Goal: Information Seeking & Learning: Learn about a topic

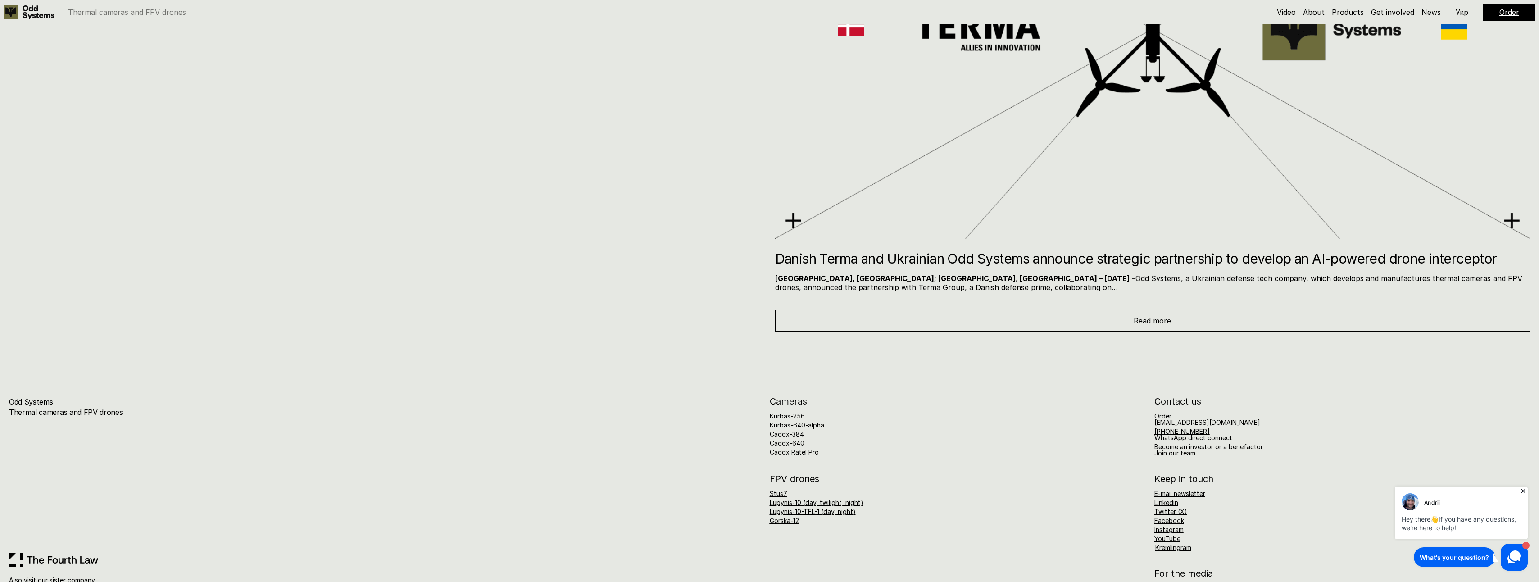
scroll to position [6841, 0]
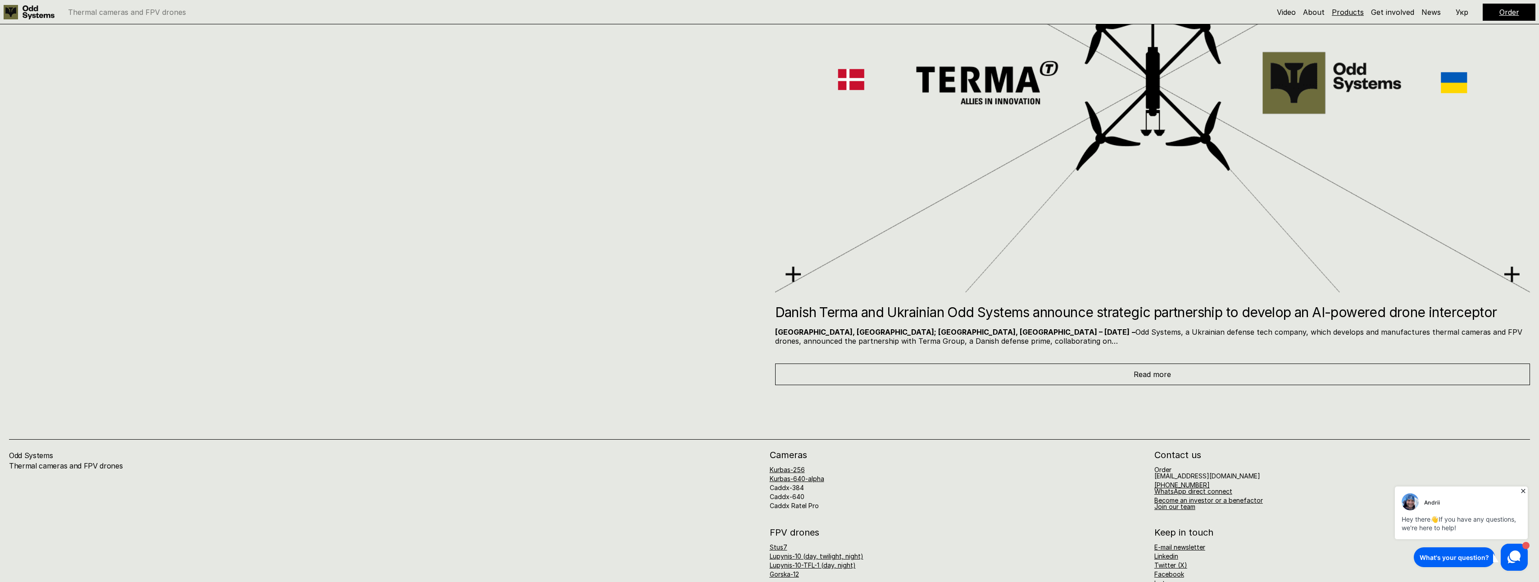
click at [1360, 14] on link "Products" at bounding box center [1348, 12] width 32 height 9
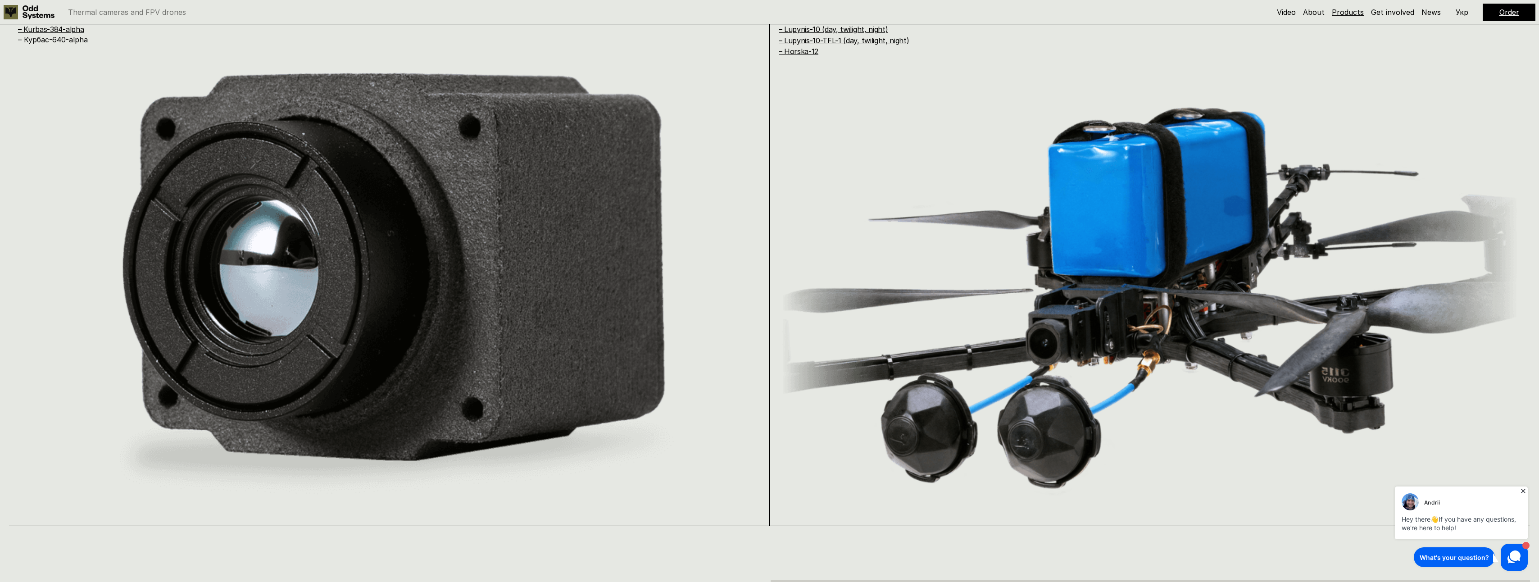
scroll to position [1154, 0]
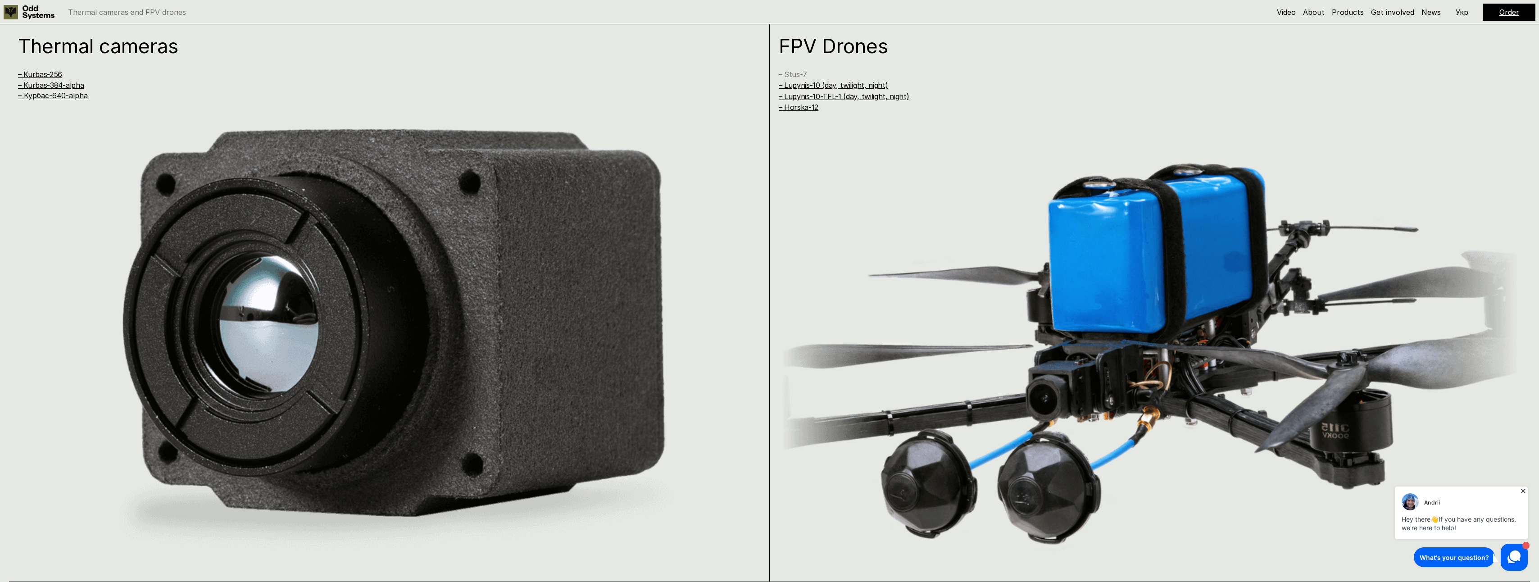
click at [786, 75] on link "– Stus-7" at bounding box center [793, 74] width 28 height 9
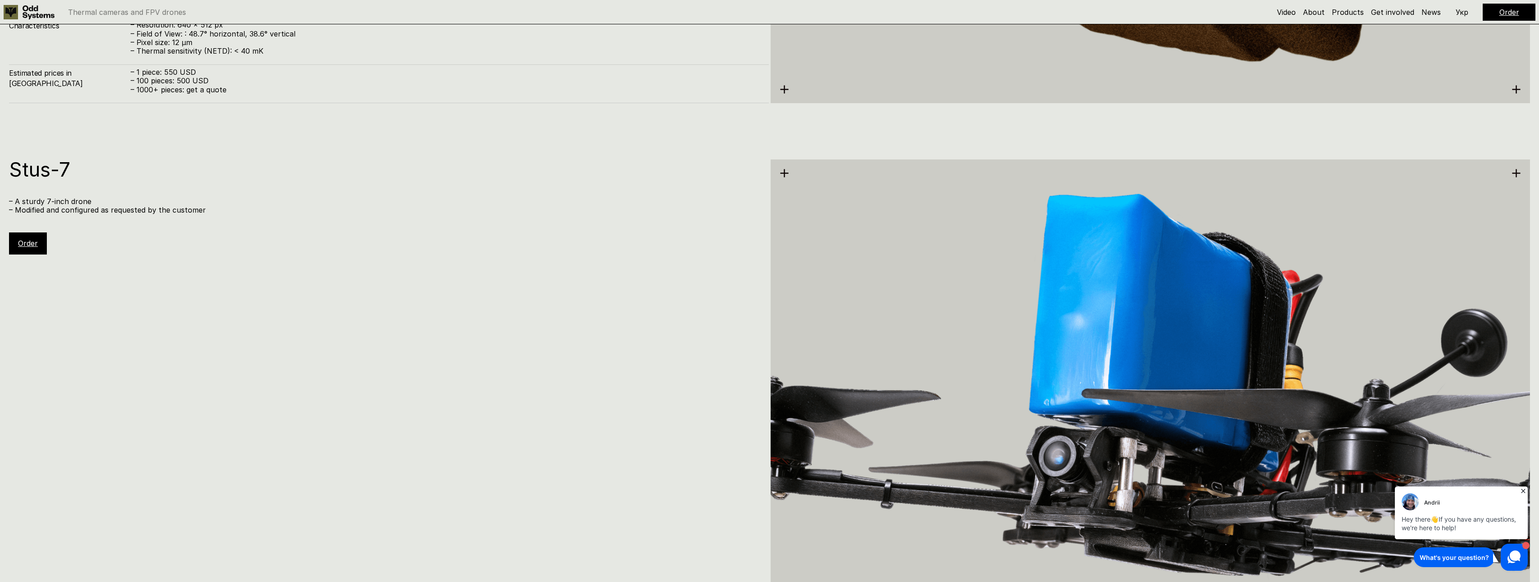
scroll to position [3481, 0]
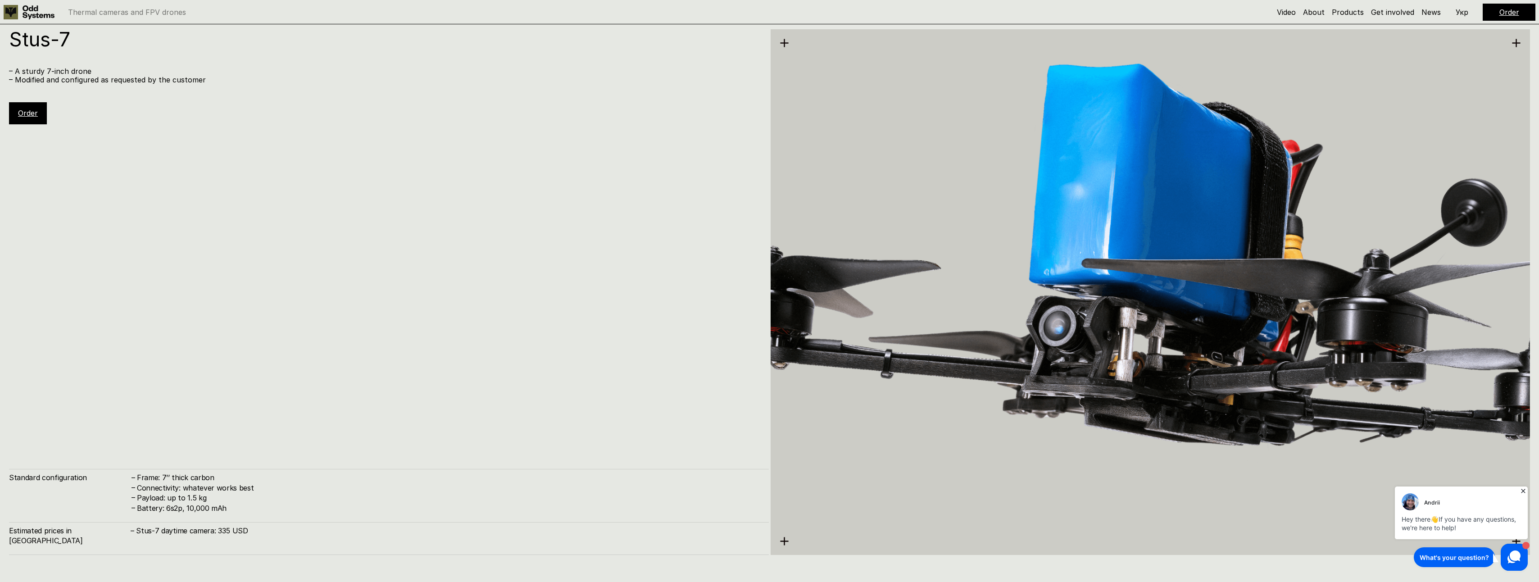
click at [23, 116] on link "Order" at bounding box center [28, 113] width 20 height 9
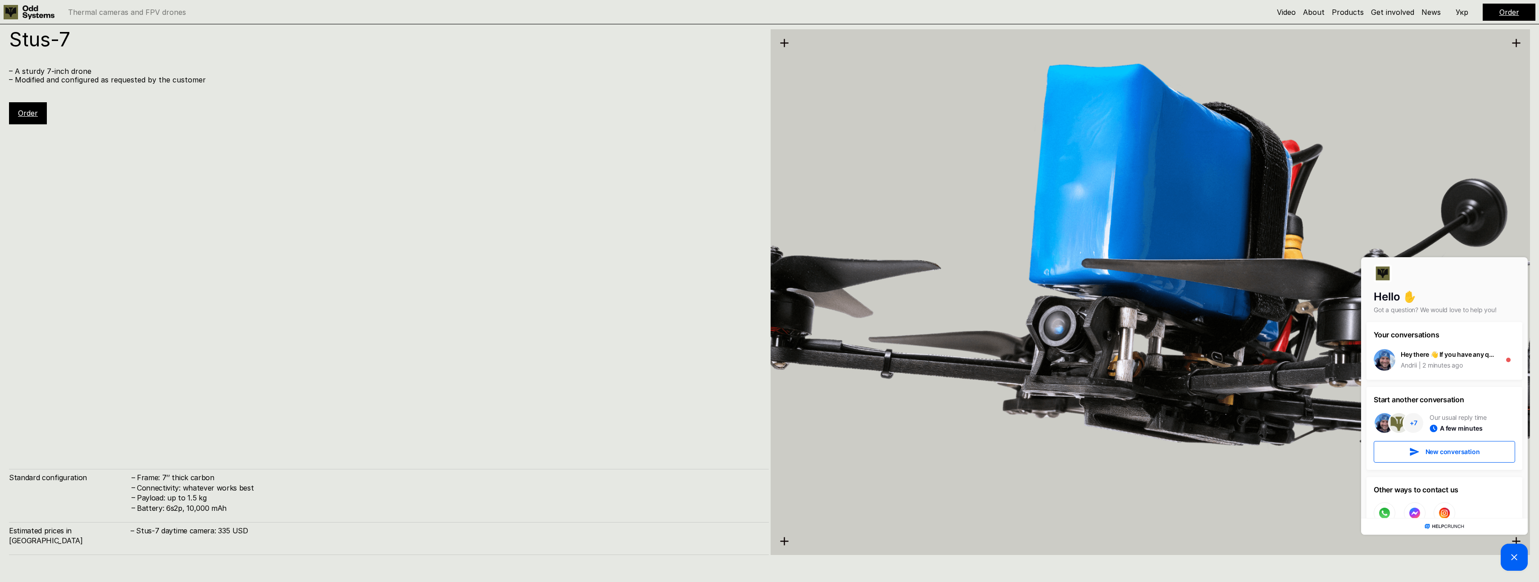
click at [461, 217] on div "Stus-7 – A sturdy 7-inch drone – Modified and configured as requested by the cu…" at bounding box center [389, 292] width 760 height 526
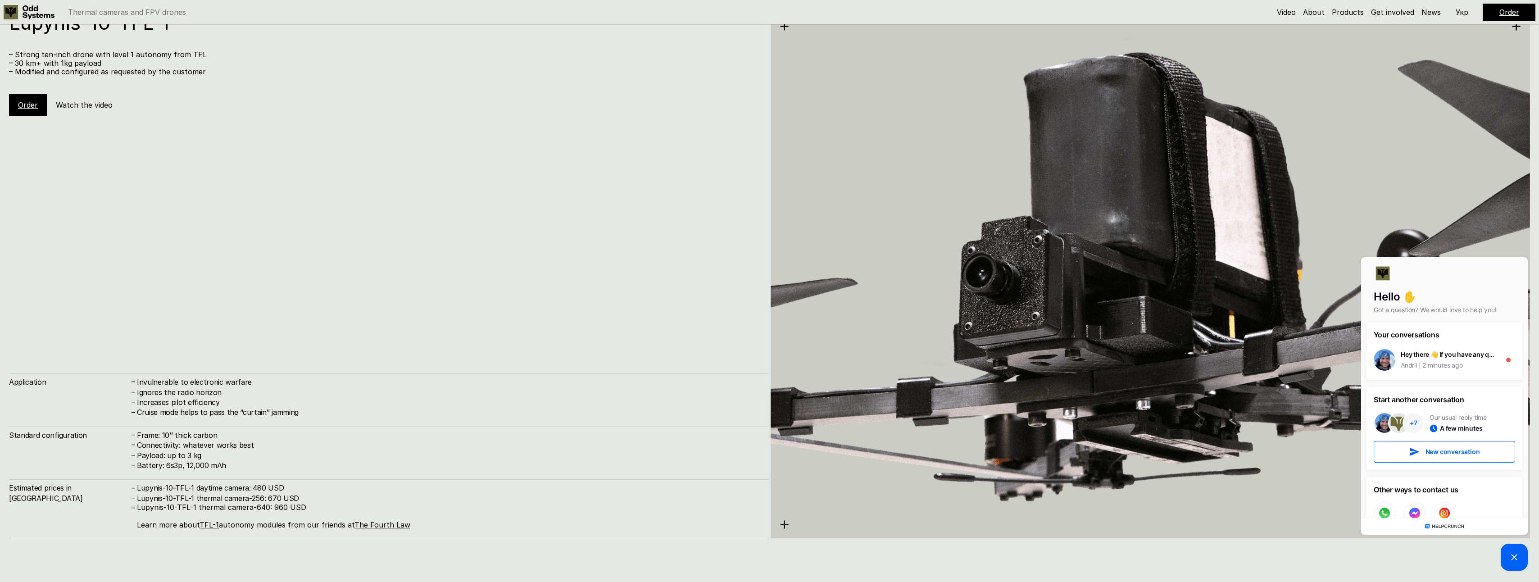
scroll to position [4743, 0]
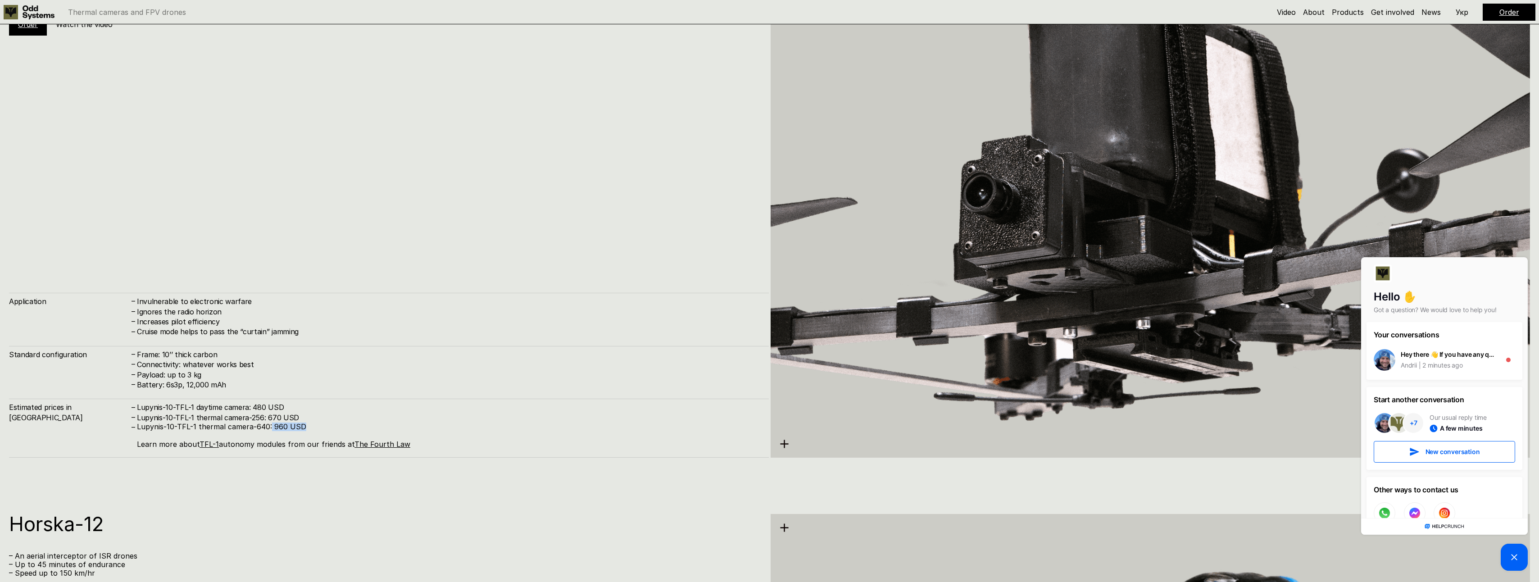
drag, startPoint x: 307, startPoint y: 426, endPoint x: 270, endPoint y: 427, distance: 37.4
click at [270, 427] on p "Lupynis-10-TFL-1 thermal camera-640: 960 USD Learn more about TFL-1 autonomy mo…" at bounding box center [448, 435] width 623 height 26
drag, startPoint x: 270, startPoint y: 427, endPoint x: 308, endPoint y: 426, distance: 37.8
click at [307, 425] on p "Lupynis-10-TFL-1 thermal camera-640: 960 USD Learn more about TFL-1 autonomy mo…" at bounding box center [448, 435] width 623 height 26
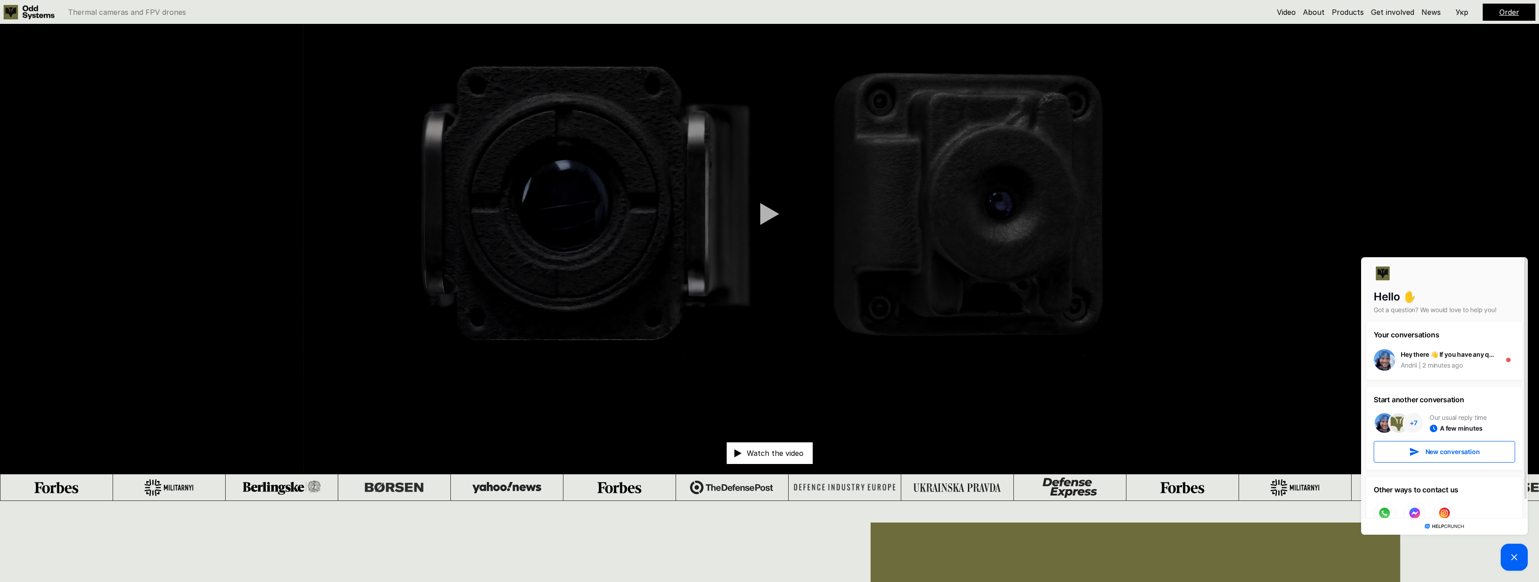
scroll to position [180, 0]
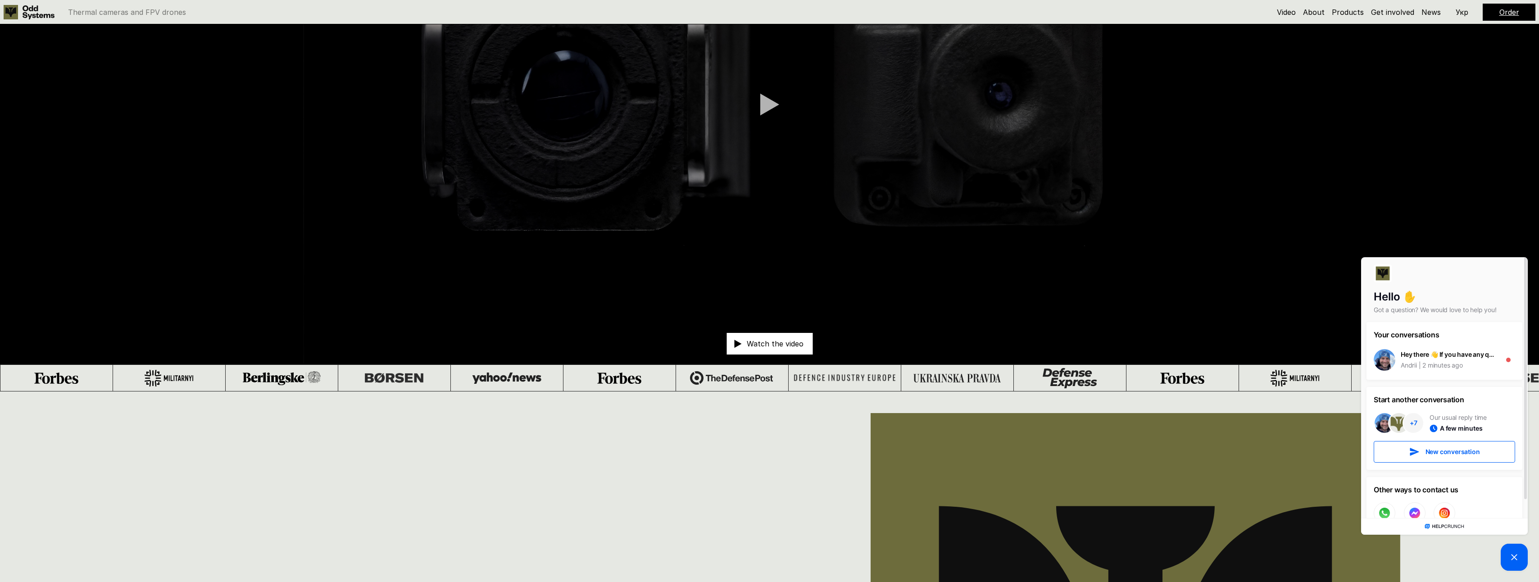
click at [1514, 280] on div at bounding box center [1444, 276] width 141 height 25
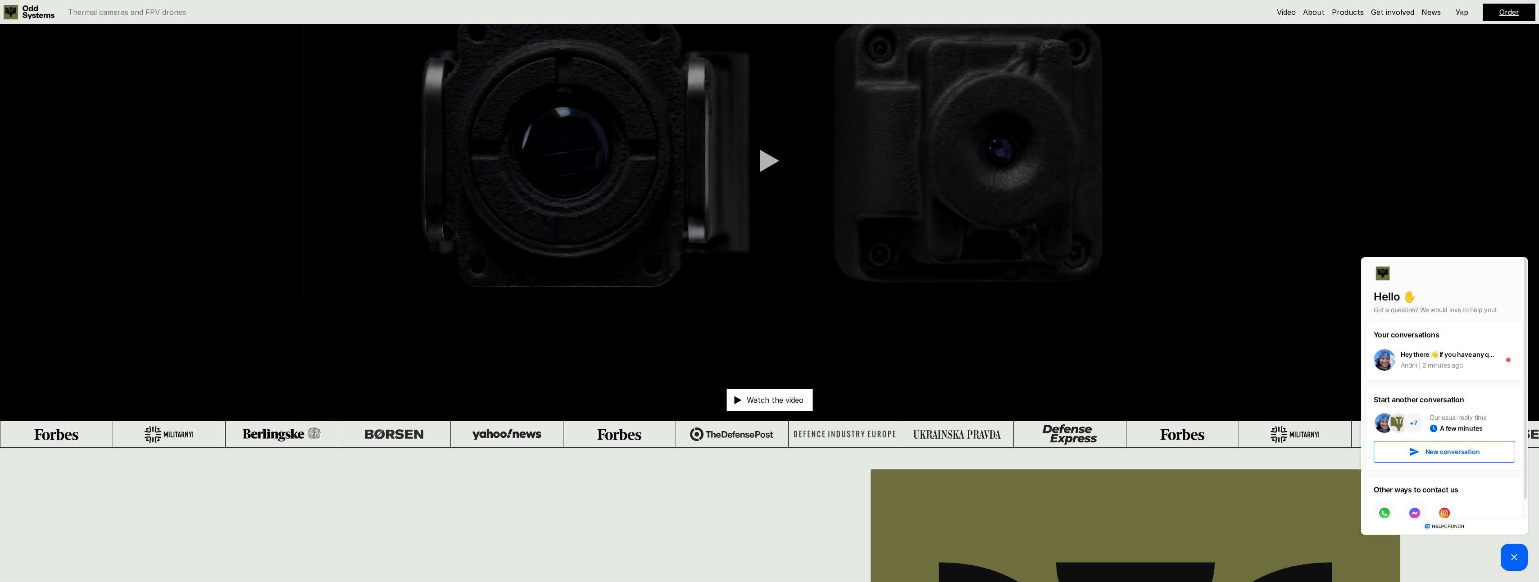
scroll to position [0, 0]
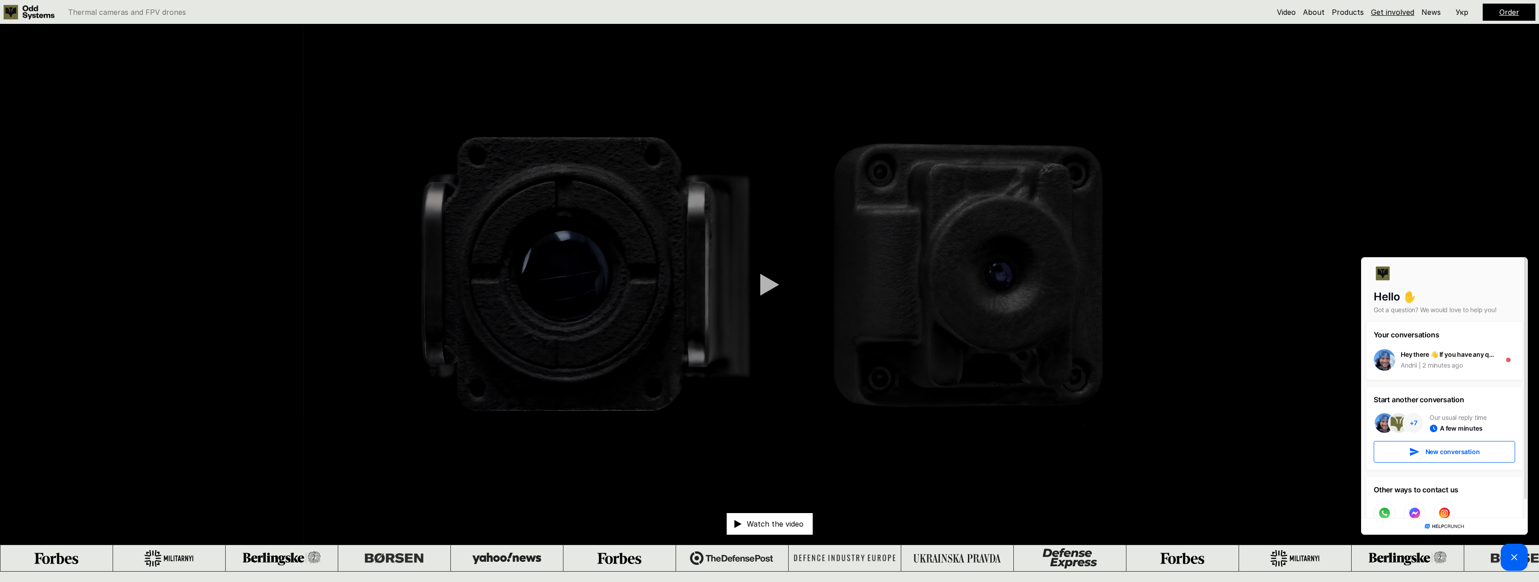
click at [1404, 12] on link "Get involved" at bounding box center [1392, 12] width 43 height 9
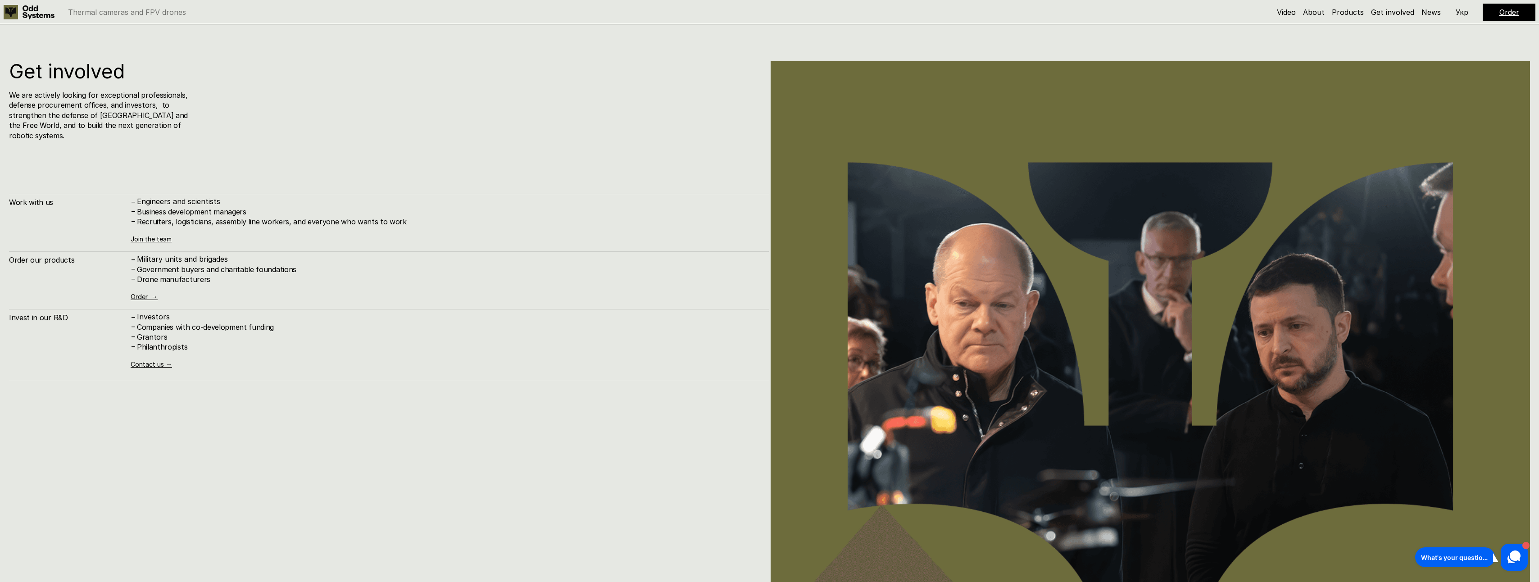
scroll to position [5809, 0]
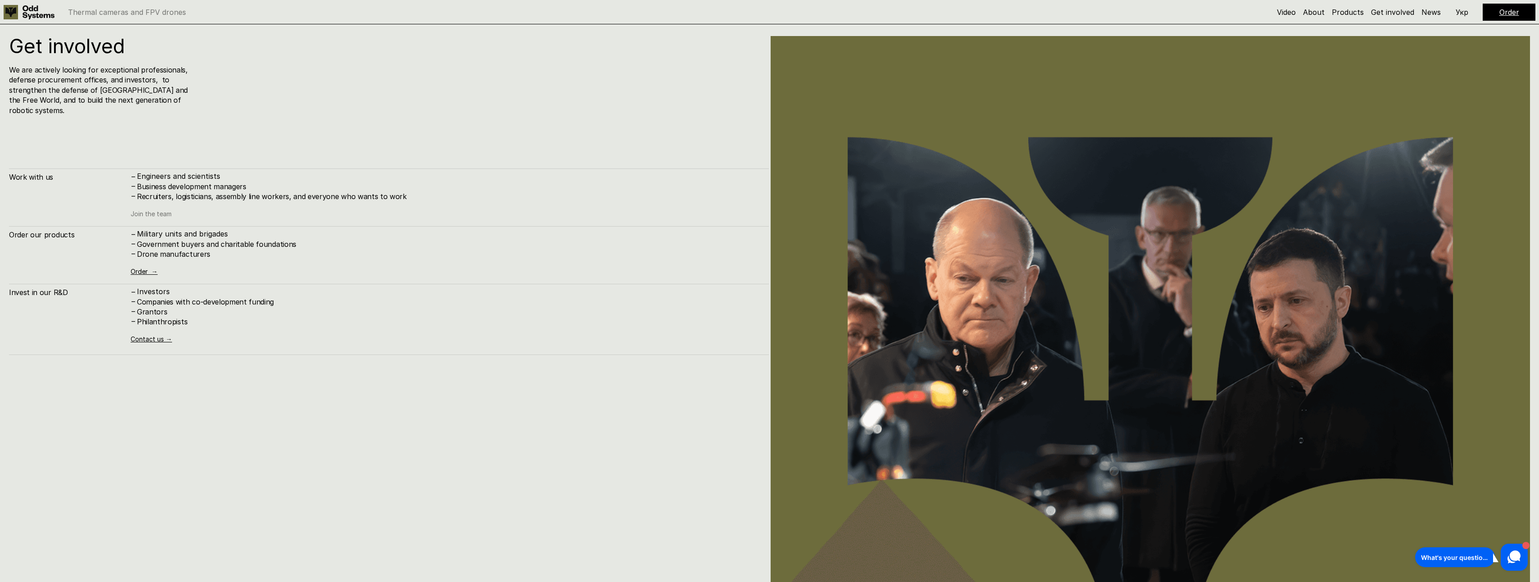
click at [145, 210] on link "Join the team" at bounding box center [151, 214] width 41 height 8
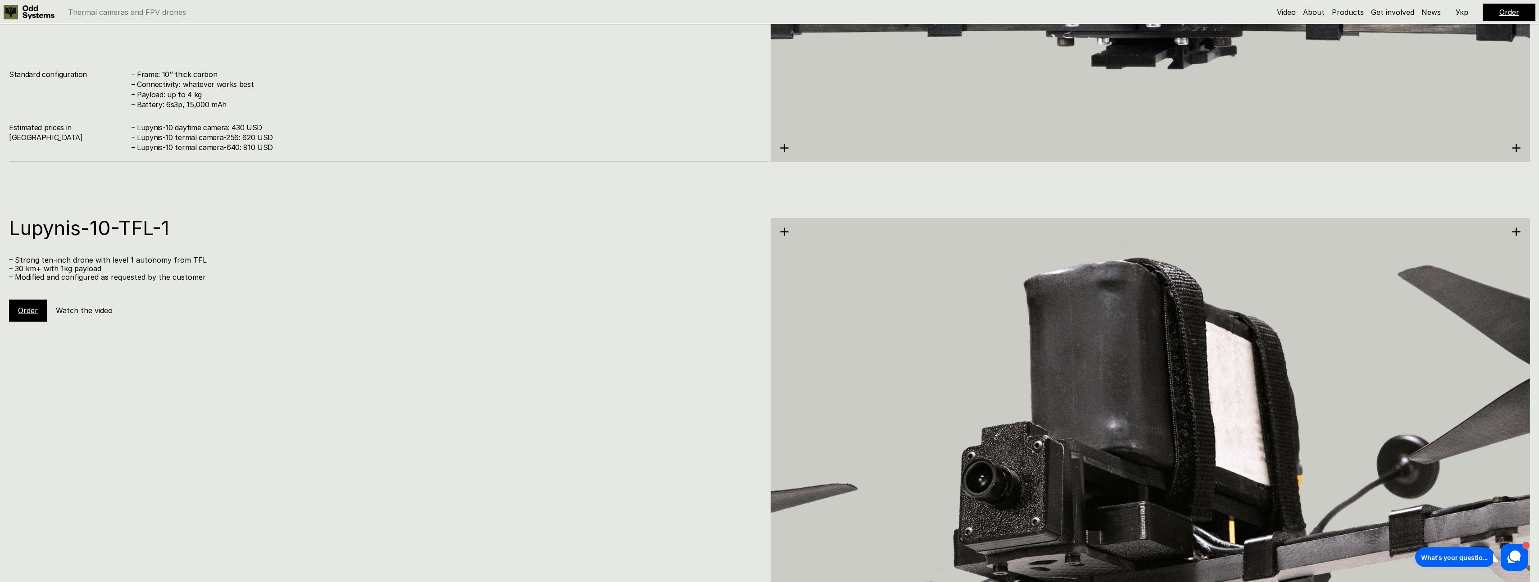
scroll to position [4323, 0]
